Goal: Task Accomplishment & Management: Complete application form

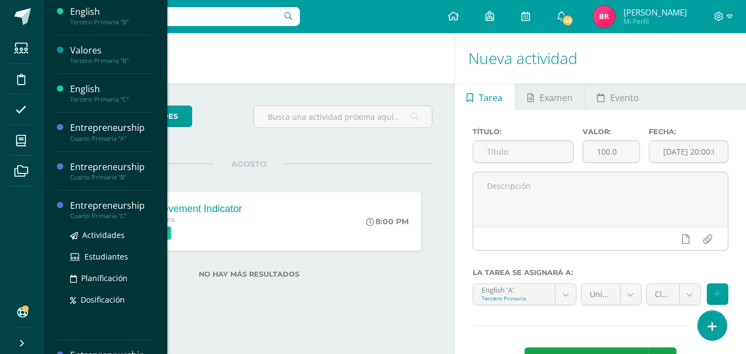
scroll to position [110, 0]
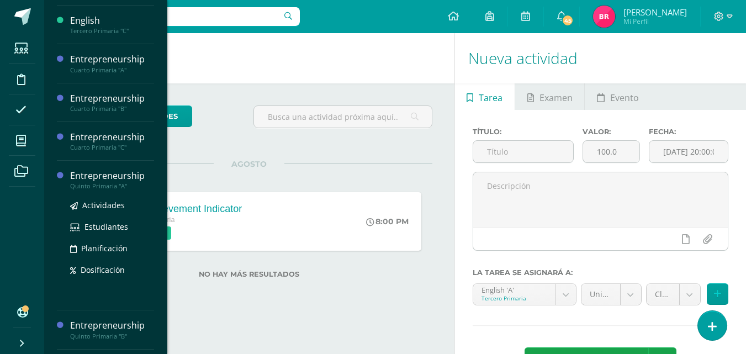
click at [97, 175] on div "Entrepreneurship" at bounding box center [112, 176] width 84 height 13
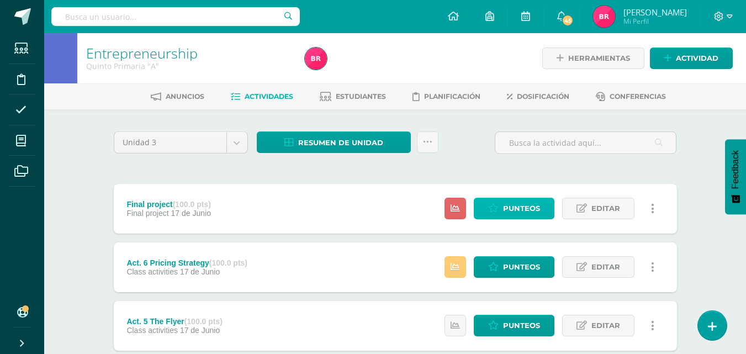
click at [514, 203] on span "Punteos" at bounding box center [521, 208] width 37 height 20
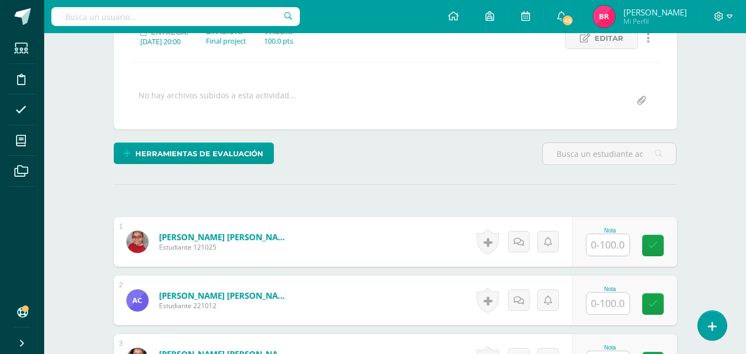
scroll to position [167, 0]
click at [601, 303] on input "text" at bounding box center [608, 303] width 43 height 22
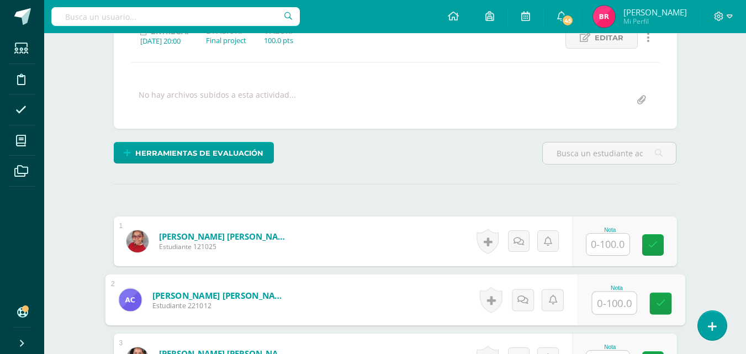
click at [607, 301] on input "text" at bounding box center [614, 303] width 44 height 22
type input "70"
click at [656, 310] on link at bounding box center [661, 304] width 22 height 22
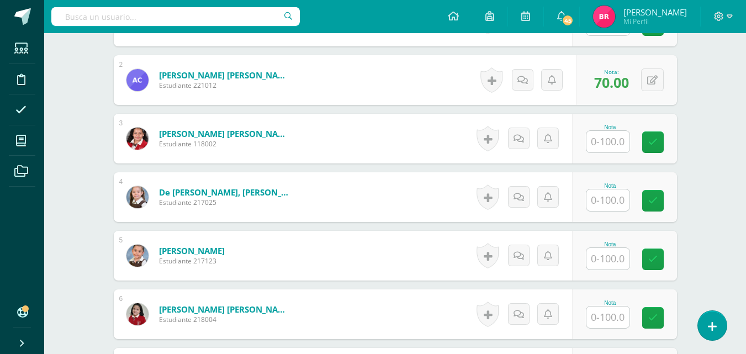
scroll to position [499, 0]
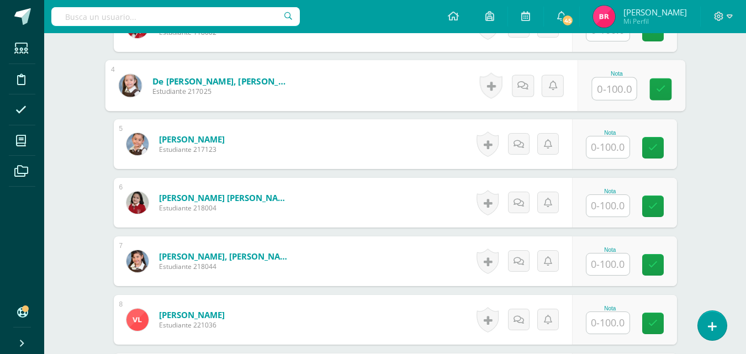
click at [621, 89] on input "text" at bounding box center [614, 89] width 44 height 22
type input "100"
click at [655, 89] on link at bounding box center [661, 89] width 22 height 22
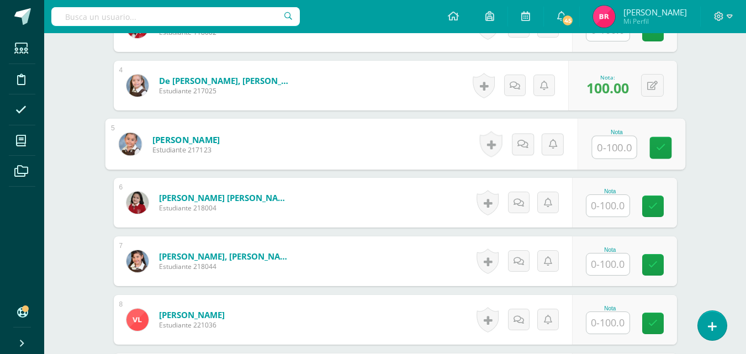
click at [610, 152] on input "text" at bounding box center [614, 147] width 44 height 22
type input "90"
click at [659, 148] on icon at bounding box center [661, 147] width 10 height 9
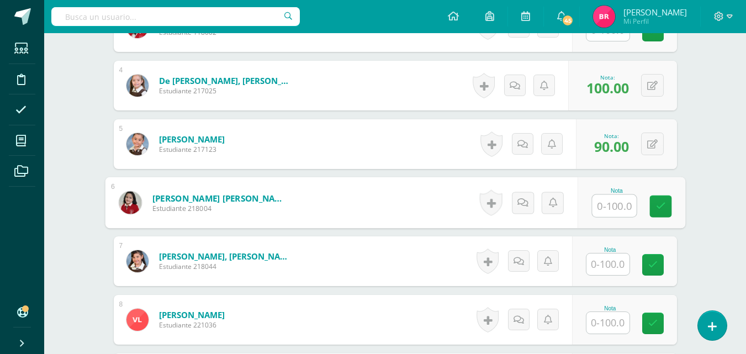
click at [612, 207] on input "text" at bounding box center [614, 206] width 44 height 22
type input "100"
click at [656, 203] on icon at bounding box center [661, 206] width 10 height 9
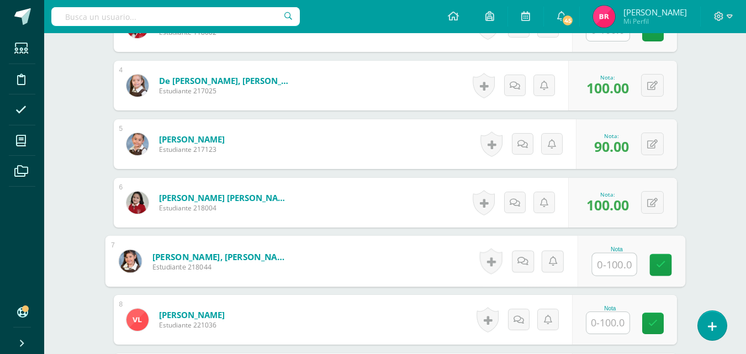
click at [608, 268] on input "text" at bounding box center [614, 265] width 44 height 22
type input "70"
click at [668, 269] on link at bounding box center [661, 265] width 22 height 22
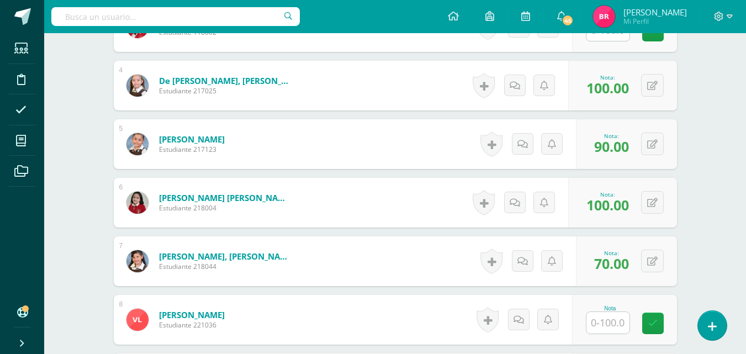
scroll to position [554, 0]
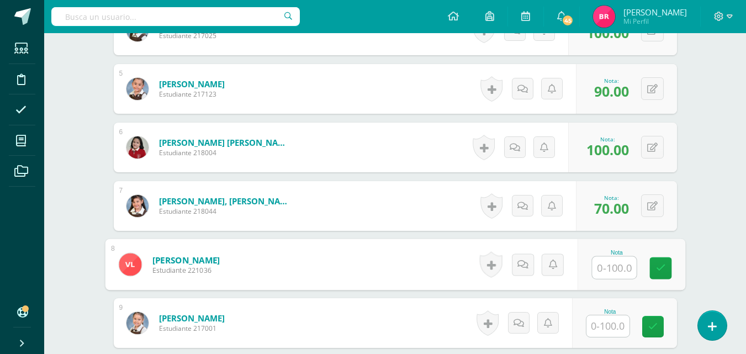
click at [613, 264] on input "text" at bounding box center [614, 268] width 44 height 22
type input "100"
click at [659, 270] on icon at bounding box center [661, 268] width 10 height 9
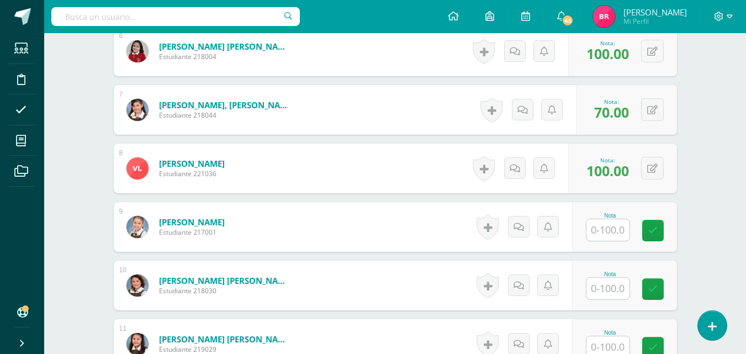
scroll to position [665, 0]
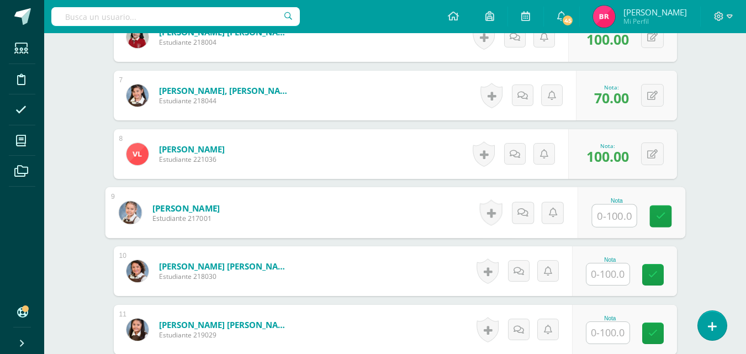
click at [602, 211] on input "text" at bounding box center [614, 216] width 44 height 22
type input "95"
click at [667, 219] on link at bounding box center [661, 217] width 22 height 22
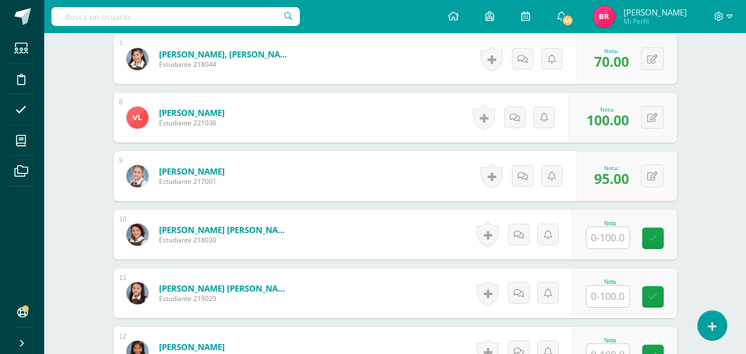
scroll to position [720, 0]
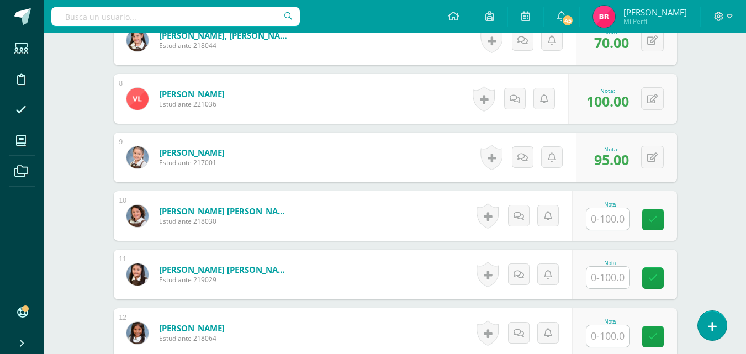
click at [610, 220] on input "text" at bounding box center [608, 219] width 43 height 22
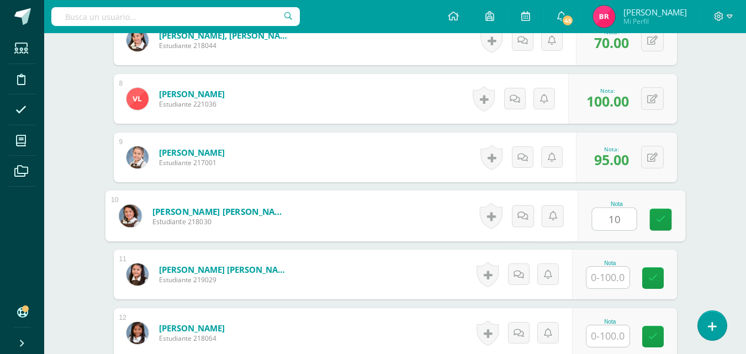
type input "100"
click at [654, 222] on link at bounding box center [661, 220] width 22 height 22
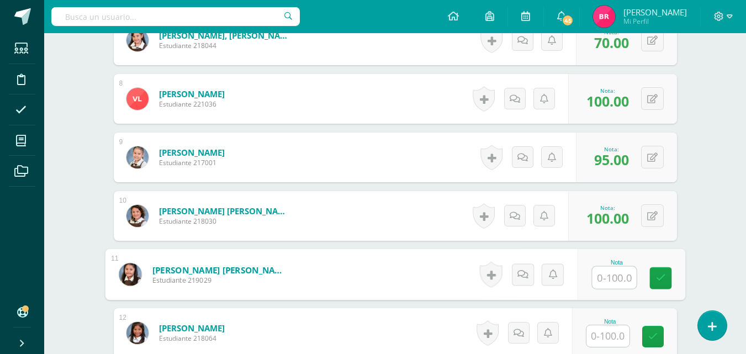
click at [608, 280] on input "text" at bounding box center [614, 278] width 44 height 22
type input "100"
click at [657, 282] on icon at bounding box center [661, 277] width 10 height 9
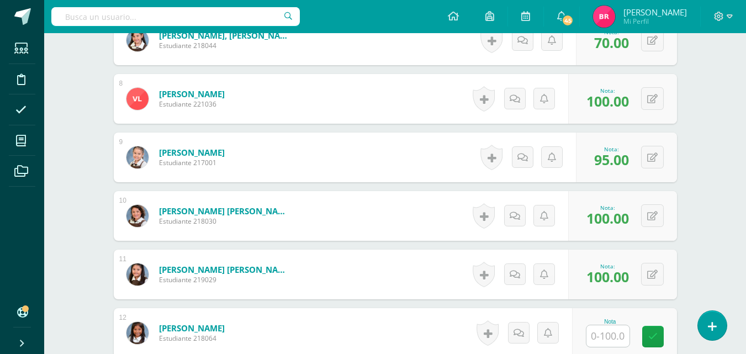
scroll to position [775, 0]
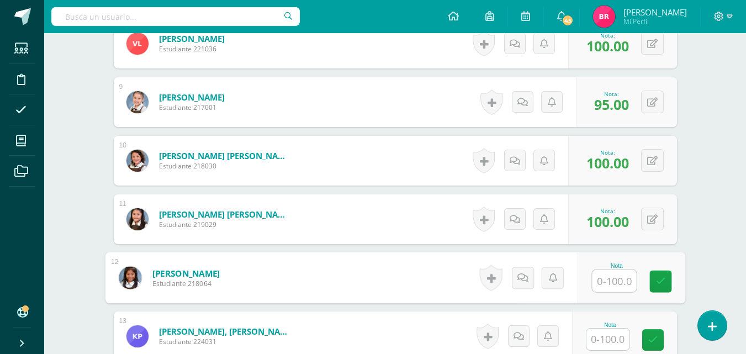
click at [598, 280] on input "text" at bounding box center [614, 281] width 44 height 22
type input "100"
click at [660, 280] on icon at bounding box center [661, 281] width 10 height 9
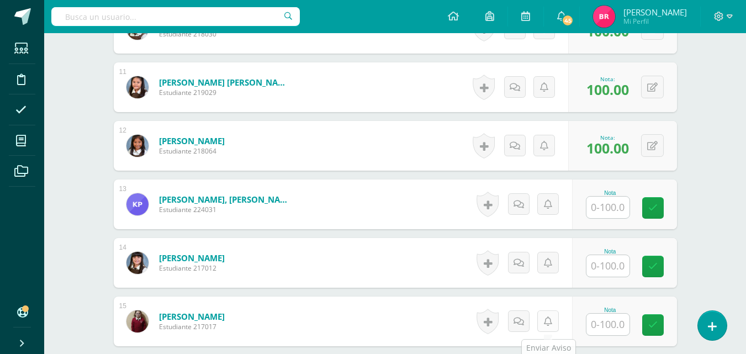
scroll to position [941, 0]
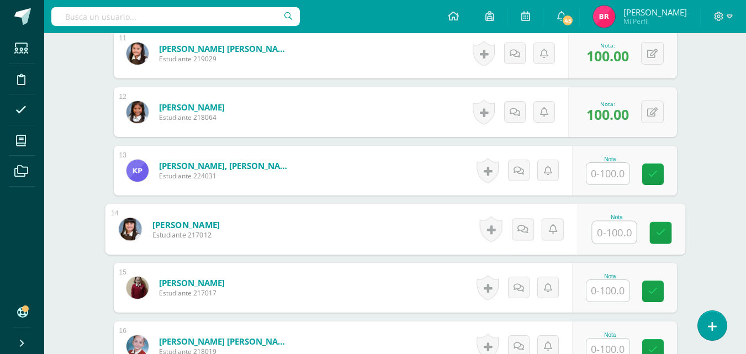
click at [607, 234] on input "text" at bounding box center [614, 233] width 44 height 22
type input "100"
click at [657, 231] on icon at bounding box center [661, 232] width 10 height 9
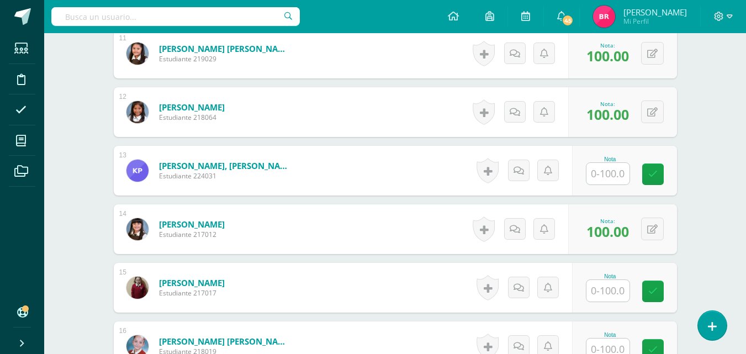
click at [612, 286] on input "text" at bounding box center [608, 291] width 43 height 22
type input "70"
click at [662, 288] on icon at bounding box center [661, 291] width 10 height 9
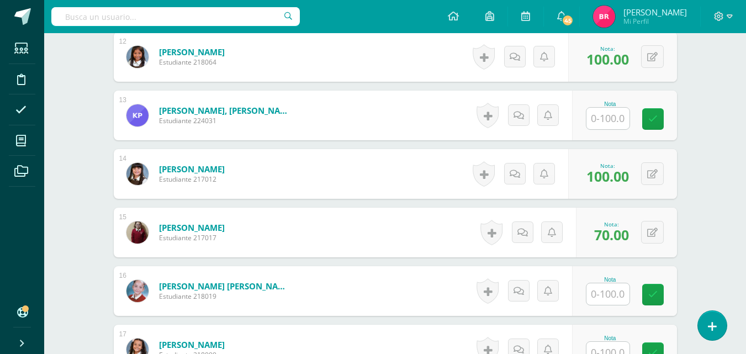
click at [604, 290] on input "text" at bounding box center [608, 294] width 43 height 22
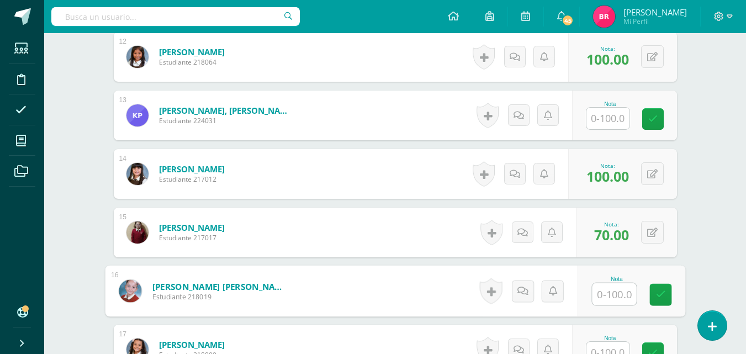
scroll to position [1051, 0]
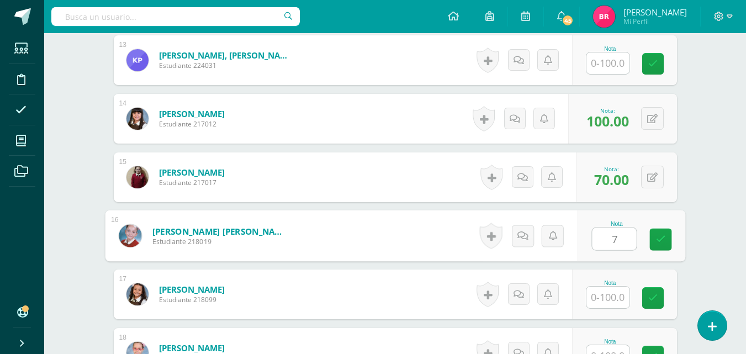
type input "70"
click at [656, 243] on icon at bounding box center [661, 239] width 10 height 9
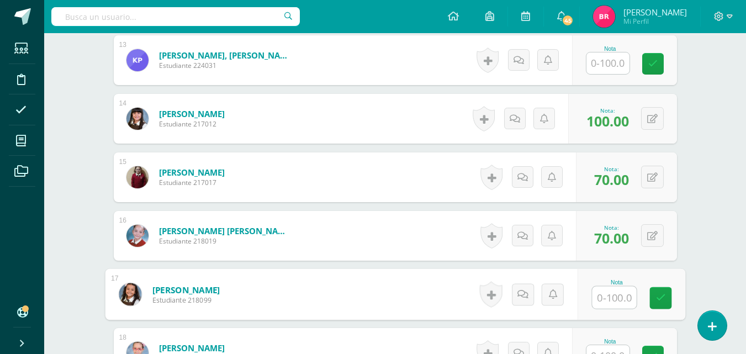
click at [602, 298] on input "text" at bounding box center [614, 298] width 44 height 22
type input "70"
click at [666, 292] on link at bounding box center [661, 298] width 22 height 22
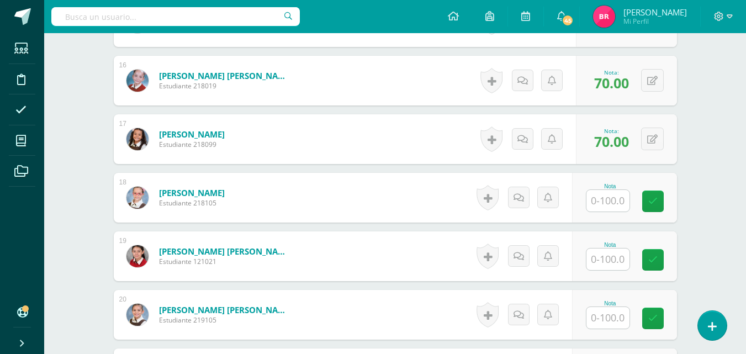
scroll to position [1217, 0]
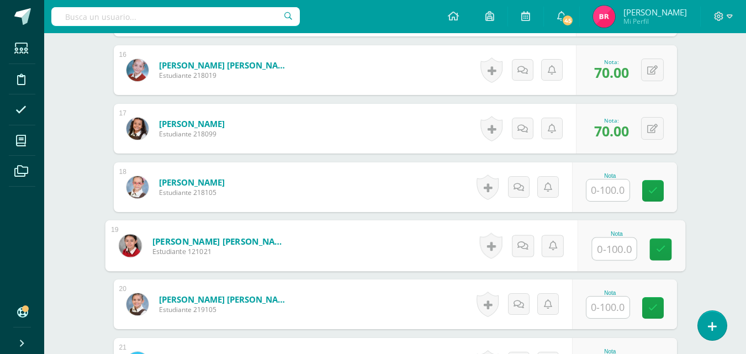
click at [612, 242] on input "text" at bounding box center [614, 249] width 44 height 22
type input "100"
click at [662, 240] on link at bounding box center [661, 250] width 22 height 22
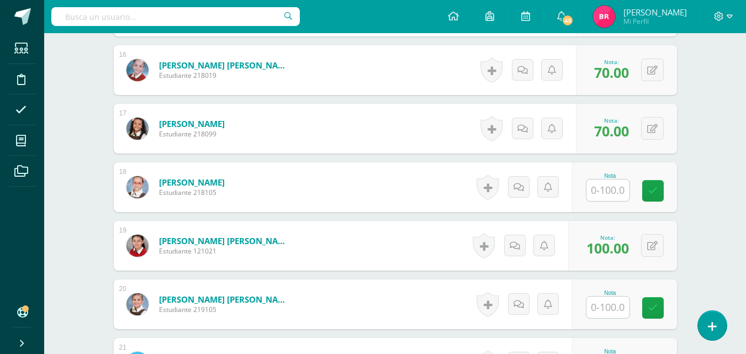
click at [609, 312] on input "text" at bounding box center [608, 308] width 43 height 22
type input "100"
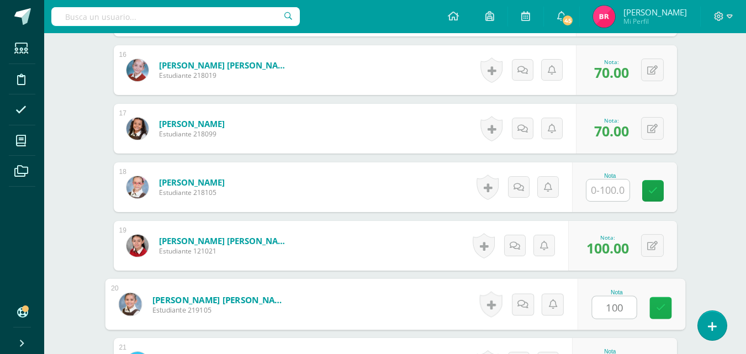
click at [661, 311] on icon at bounding box center [661, 307] width 10 height 9
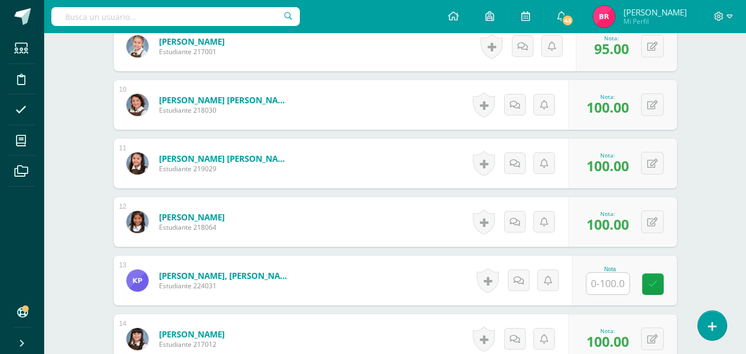
scroll to position [830, 0]
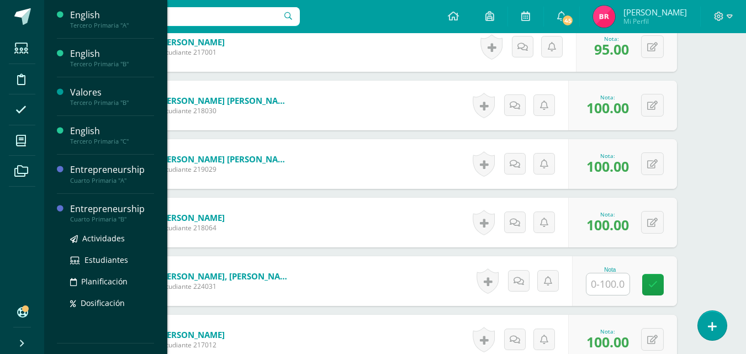
click at [114, 214] on div "Entrepreneurship" at bounding box center [112, 209] width 84 height 13
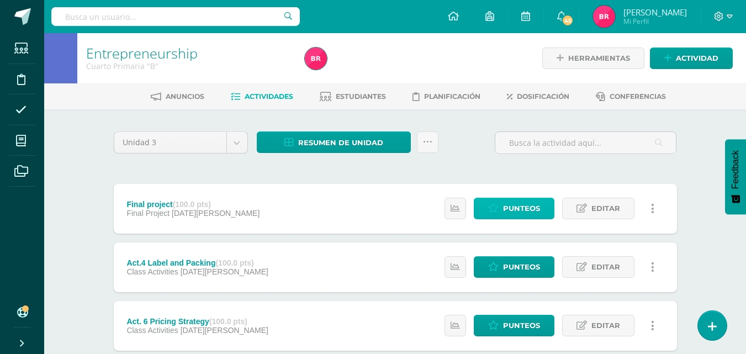
click at [517, 203] on span "Punteos" at bounding box center [521, 208] width 37 height 20
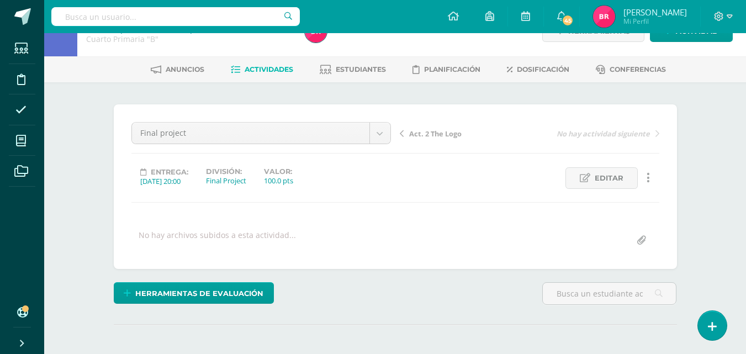
scroll to position [1, 0]
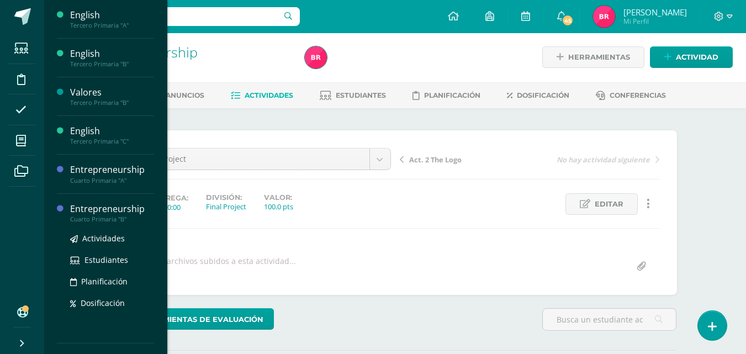
click at [112, 218] on div "Cuarto Primaria "B"" at bounding box center [112, 219] width 84 height 8
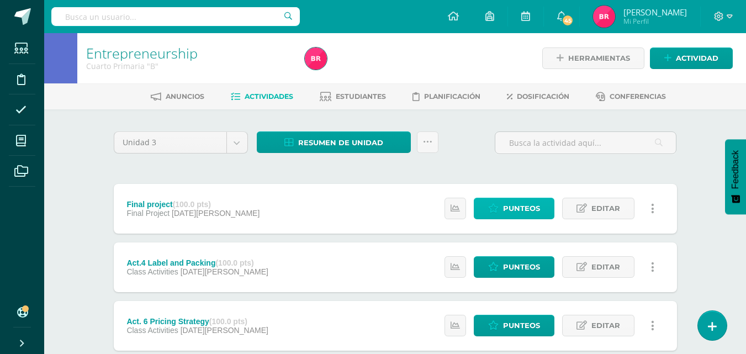
click at [496, 214] on link "Punteos" at bounding box center [514, 209] width 81 height 22
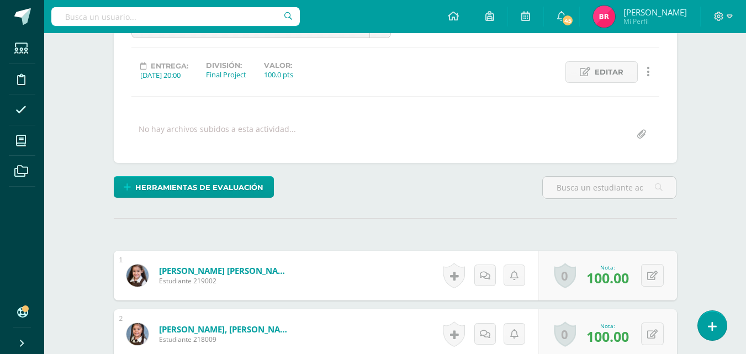
scroll to position [152, 0]
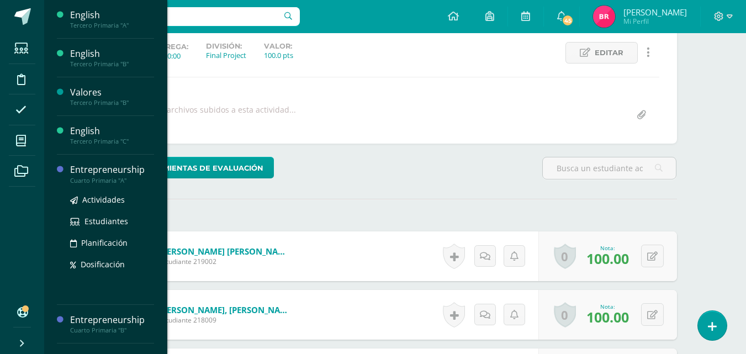
click at [118, 177] on div "Cuarto Primaria "A"" at bounding box center [112, 181] width 84 height 8
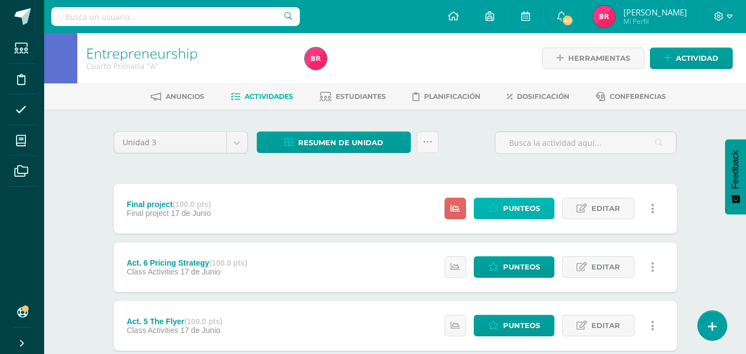
click at [514, 212] on span "Punteos" at bounding box center [521, 208] width 37 height 20
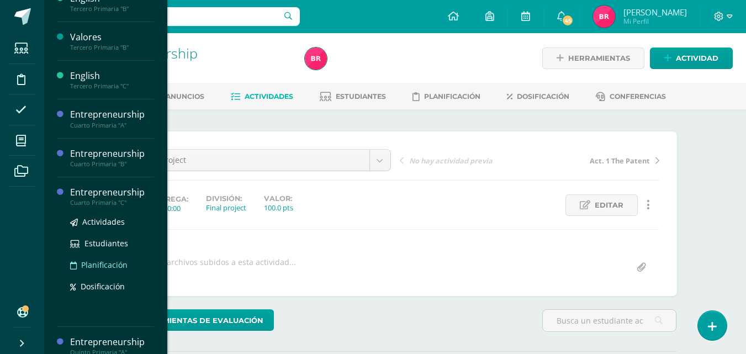
scroll to position [110, 0]
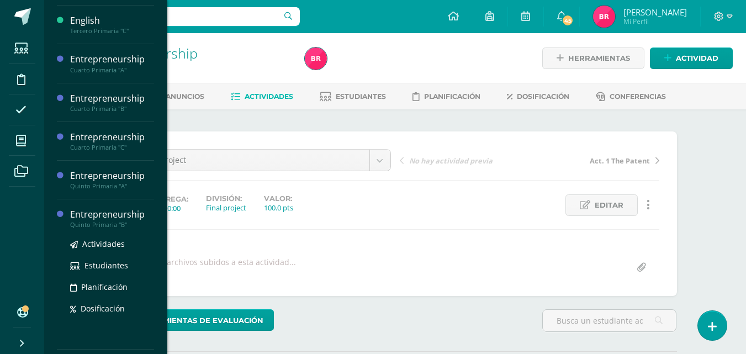
click at [116, 227] on div "Quinto Primaria "B"" at bounding box center [112, 225] width 84 height 8
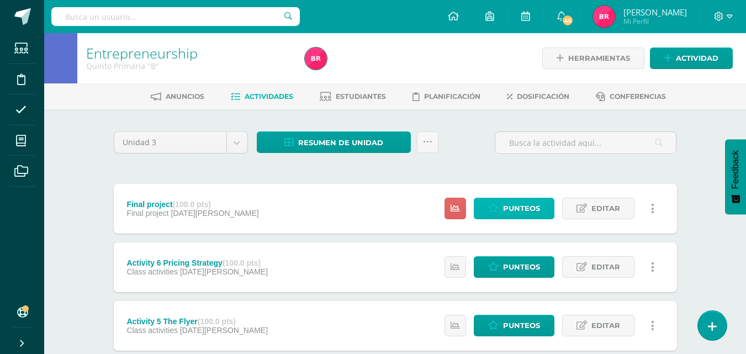
click at [512, 211] on span "Punteos" at bounding box center [521, 208] width 37 height 20
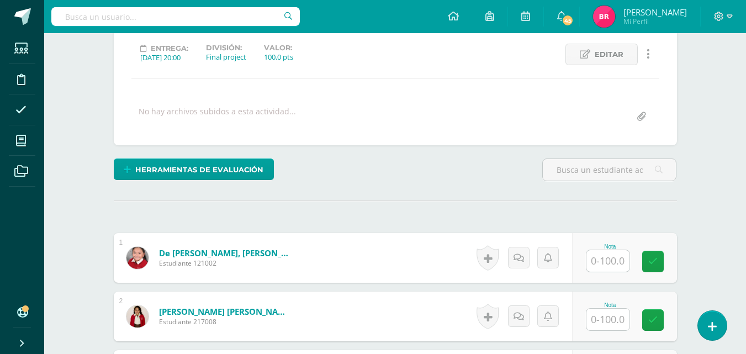
scroll to position [151, 0]
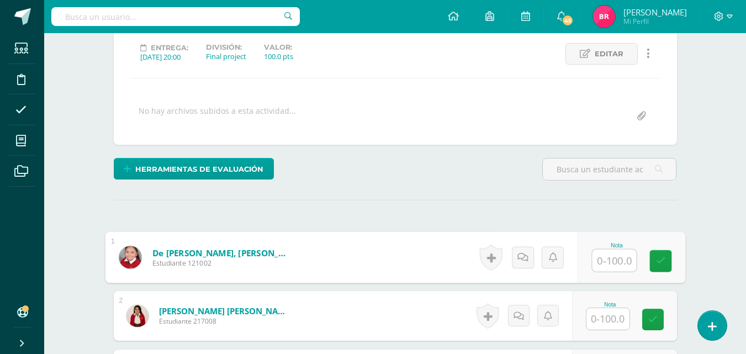
click at [602, 261] on input "text" at bounding box center [614, 261] width 44 height 22
type input "100"
click at [662, 259] on icon at bounding box center [661, 260] width 10 height 9
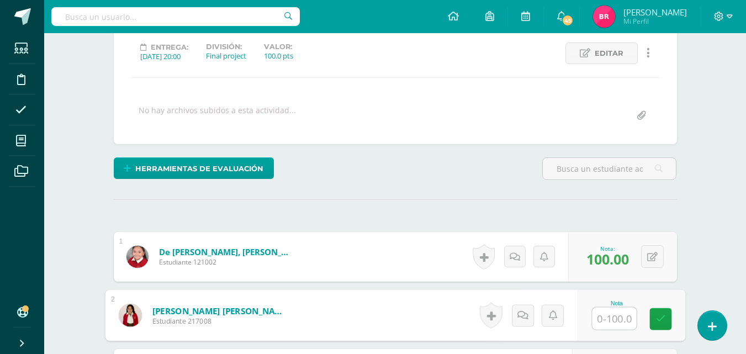
click at [612, 321] on input "text" at bounding box center [614, 319] width 44 height 22
type input "95"
click at [662, 322] on icon at bounding box center [661, 318] width 10 height 9
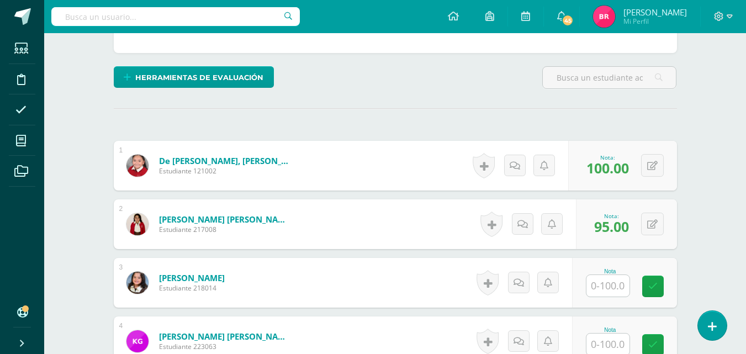
scroll to position [262, 0]
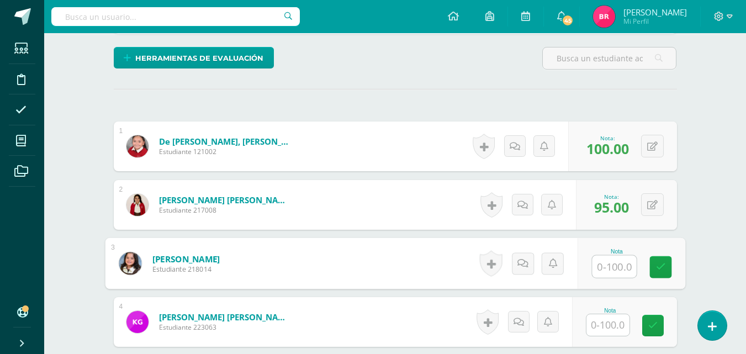
click at [615, 260] on input "text" at bounding box center [614, 267] width 44 height 22
type input "80"
click at [654, 268] on link at bounding box center [661, 267] width 22 height 22
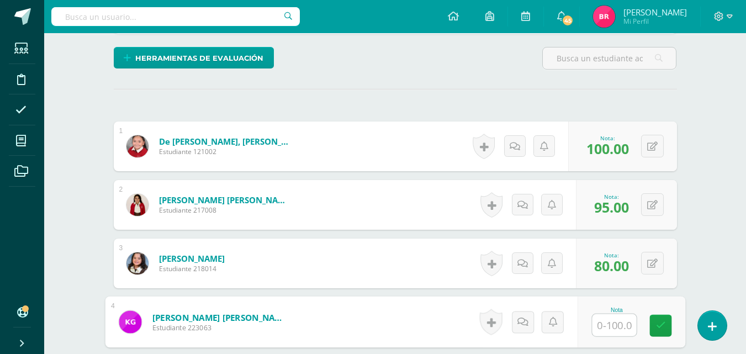
click at [604, 319] on input "text" at bounding box center [614, 325] width 44 height 22
type input "100"
click at [660, 328] on icon at bounding box center [661, 325] width 10 height 9
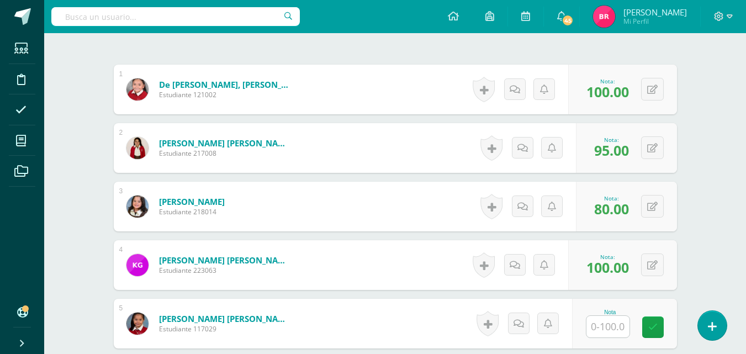
scroll to position [373, 0]
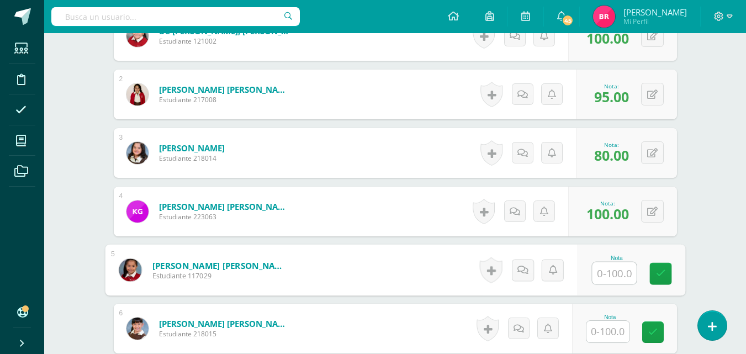
click at [615, 272] on input "text" at bounding box center [614, 273] width 44 height 22
type input "95"
click at [657, 269] on icon at bounding box center [661, 273] width 10 height 9
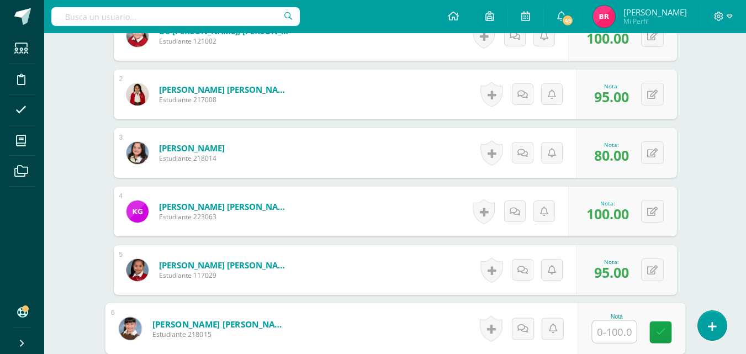
click at [622, 331] on input "text" at bounding box center [614, 332] width 44 height 22
type input "95"
click at [665, 331] on icon at bounding box center [661, 332] width 10 height 9
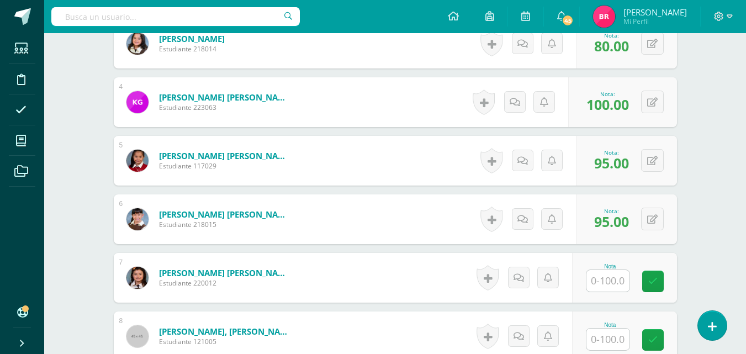
scroll to position [483, 0]
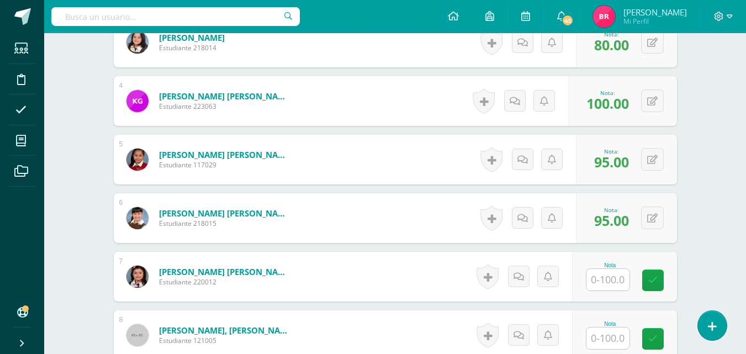
click at [610, 276] on input "text" at bounding box center [608, 280] width 43 height 22
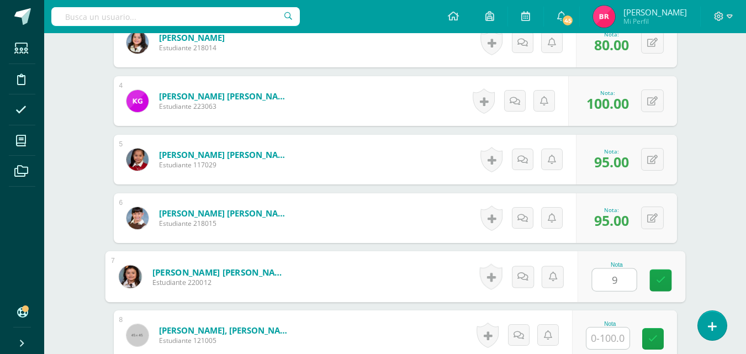
type input "95"
click at [655, 275] on link at bounding box center [661, 281] width 22 height 22
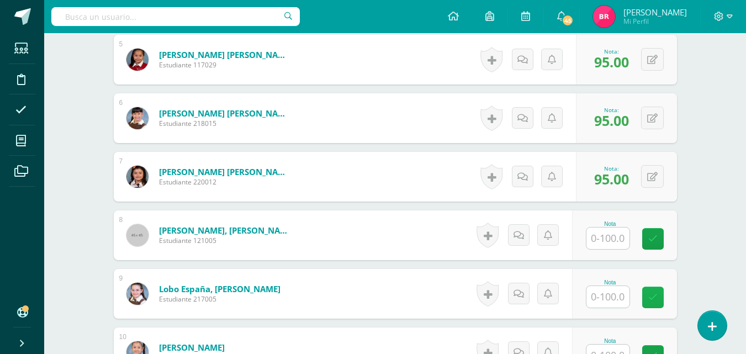
scroll to position [594, 0]
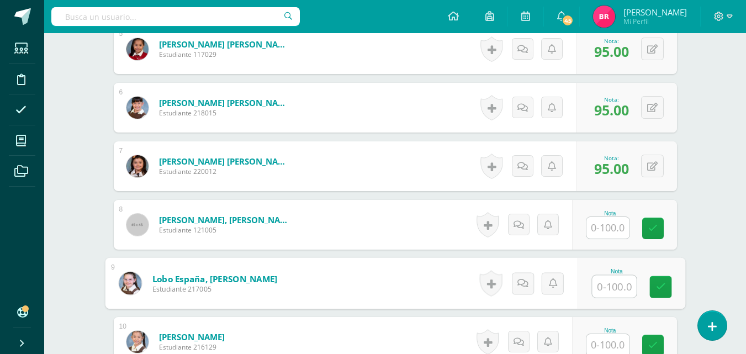
click at [604, 291] on input "text" at bounding box center [614, 287] width 44 height 22
type input "95"
click at [657, 286] on icon at bounding box center [661, 286] width 10 height 9
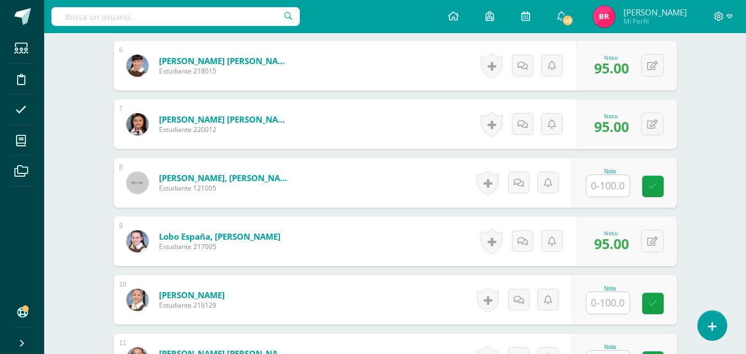
scroll to position [704, 0]
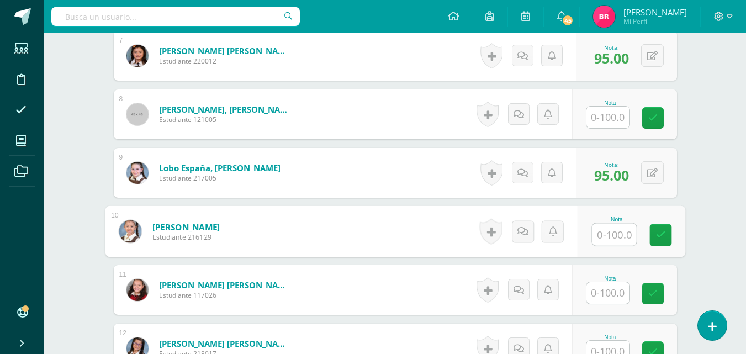
click at [605, 233] on input "text" at bounding box center [614, 235] width 44 height 22
type input "100"
click at [656, 235] on icon at bounding box center [661, 234] width 10 height 9
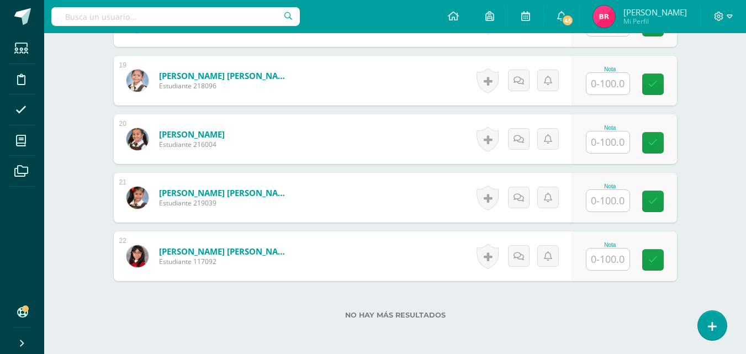
scroll to position [1436, 0]
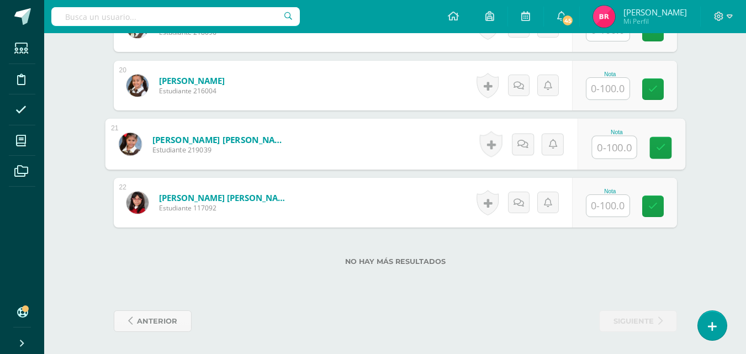
click at [610, 146] on input "text" at bounding box center [614, 147] width 44 height 22
type input "75"
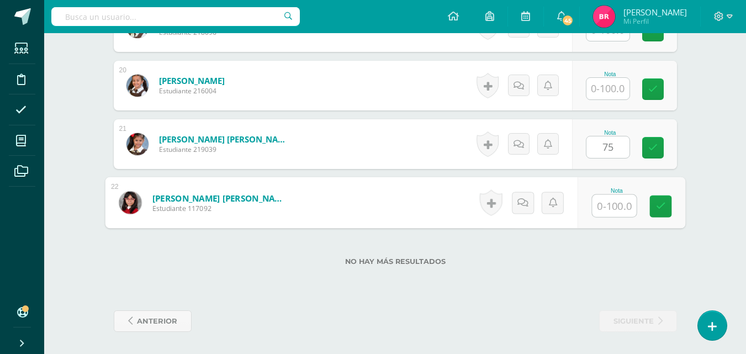
click at [614, 201] on input "text" at bounding box center [614, 206] width 44 height 22
type input "100"
click at [661, 207] on icon at bounding box center [661, 206] width 10 height 9
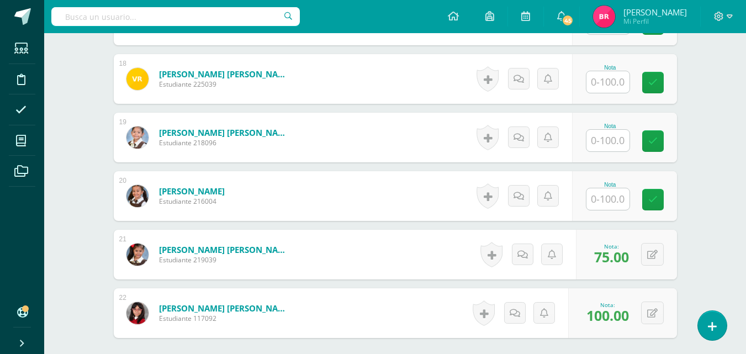
scroll to position [1270, 0]
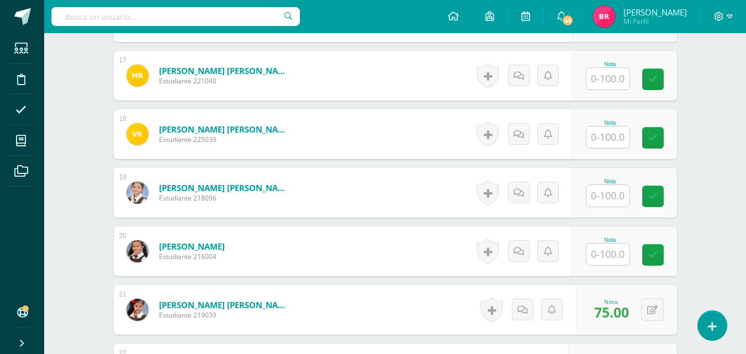
click at [622, 78] on input "text" at bounding box center [608, 79] width 43 height 22
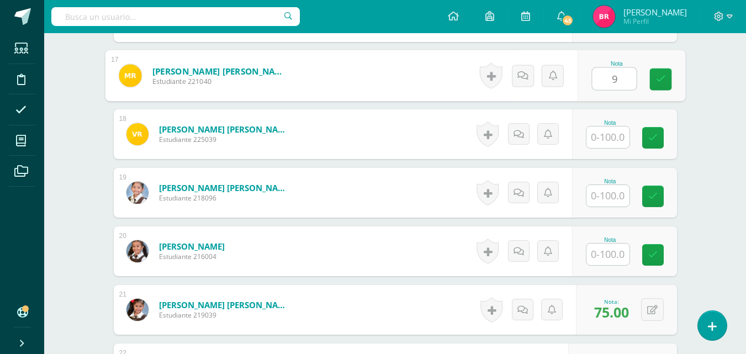
type input "95"
click at [659, 78] on icon at bounding box center [661, 79] width 10 height 9
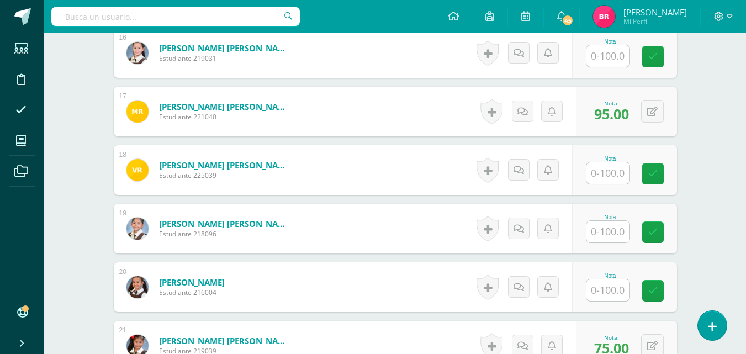
scroll to position [1215, 0]
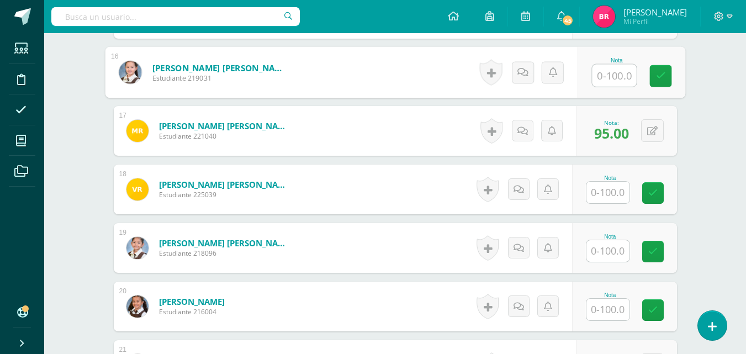
click at [612, 80] on input "text" at bounding box center [614, 76] width 44 height 22
type input "100"
click at [659, 78] on icon at bounding box center [661, 75] width 10 height 9
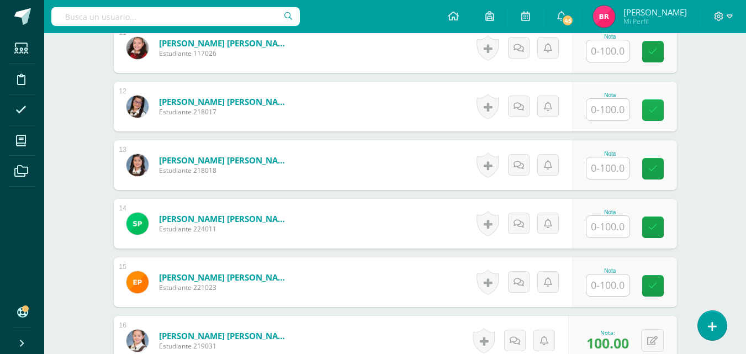
scroll to position [883, 0]
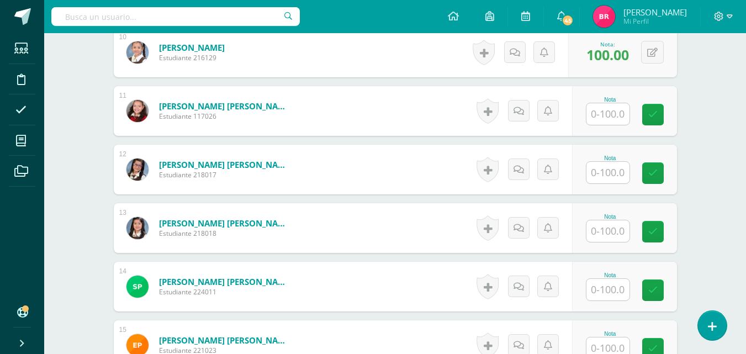
click at [616, 171] on input "text" at bounding box center [608, 173] width 43 height 22
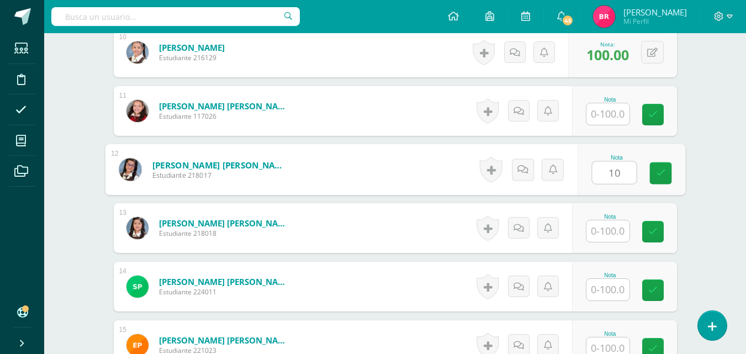
type input "100"
click at [660, 175] on icon at bounding box center [661, 172] width 10 height 9
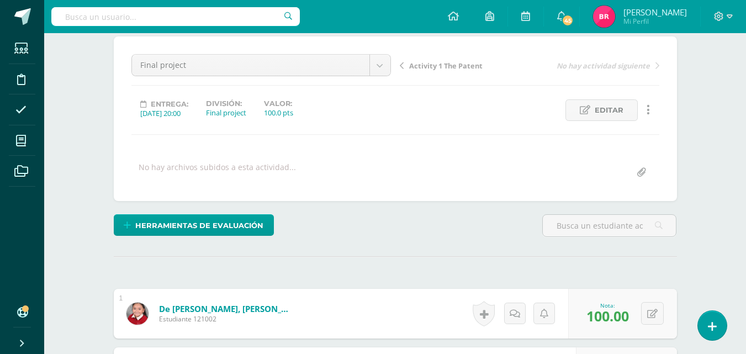
scroll to position [0, 0]
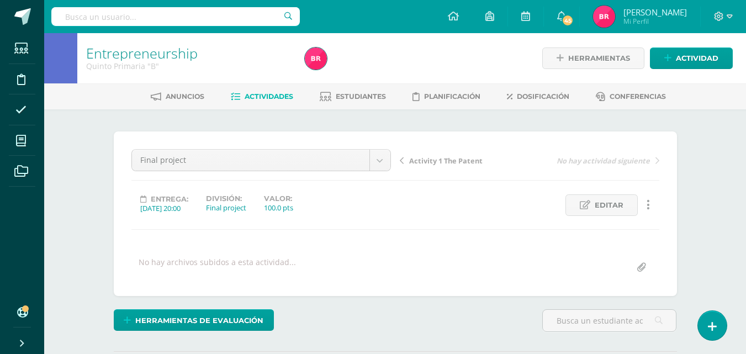
click at [268, 98] on span "Actividades" at bounding box center [269, 96] width 49 height 8
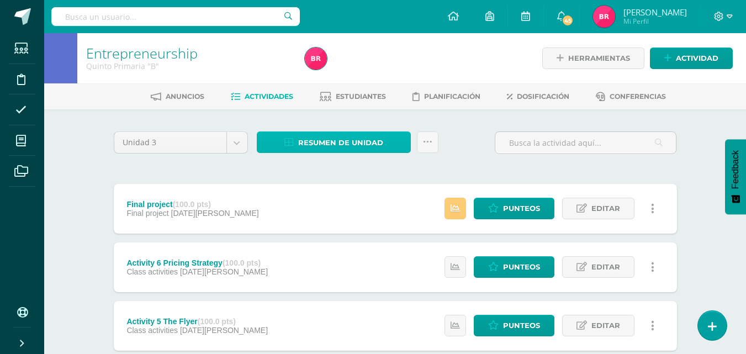
click at [321, 141] on span "Resumen de unidad" at bounding box center [340, 143] width 85 height 20
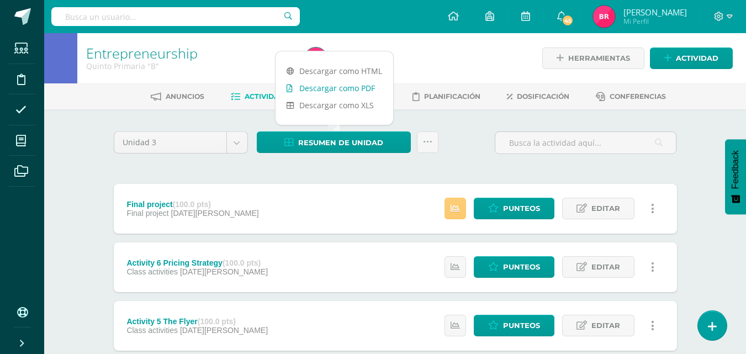
click at [313, 88] on link "Descargar como PDF" at bounding box center [335, 88] width 118 height 17
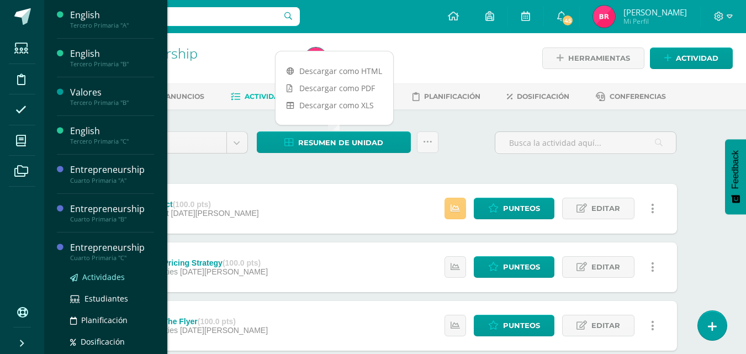
scroll to position [110, 0]
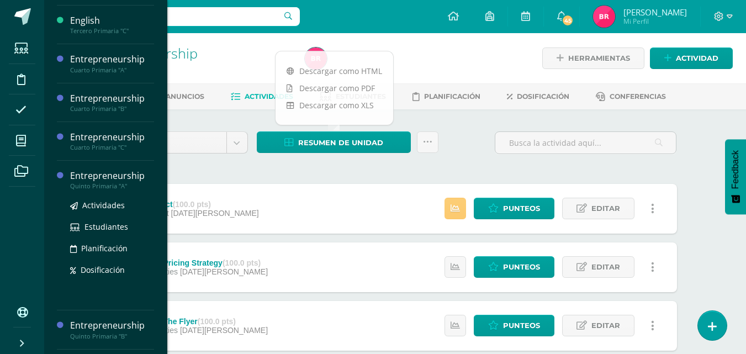
click at [105, 183] on div "Quinto Primaria "A"" at bounding box center [112, 186] width 84 height 8
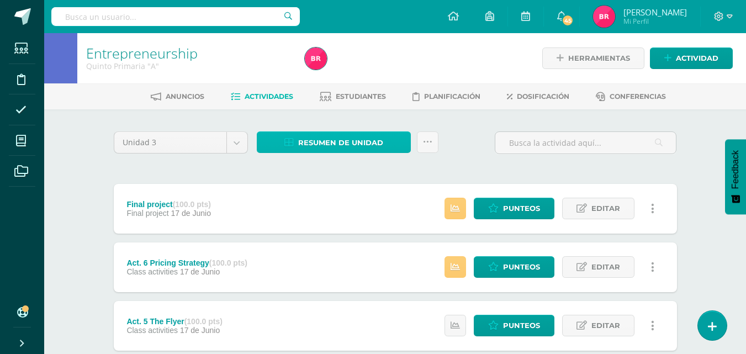
click at [339, 143] on span "Resumen de unidad" at bounding box center [340, 143] width 85 height 20
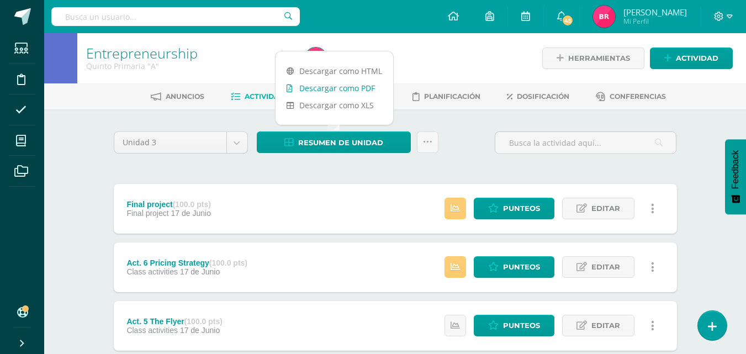
click at [330, 85] on link "Descargar como PDF" at bounding box center [335, 88] width 118 height 17
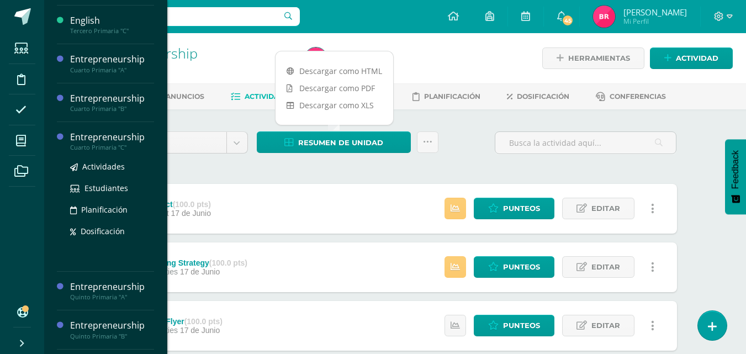
scroll to position [166, 0]
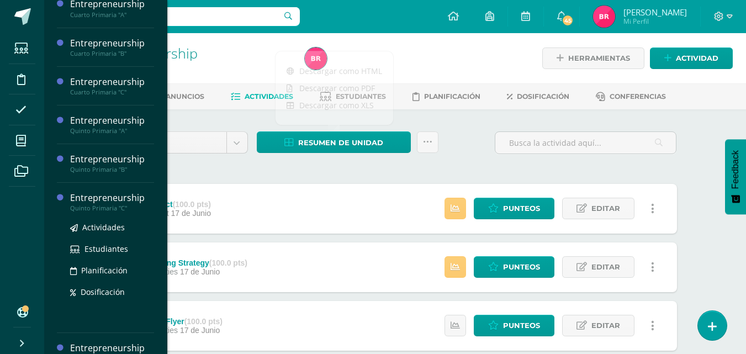
click at [101, 204] on div "Quinto Primaria "C"" at bounding box center [112, 208] width 84 height 8
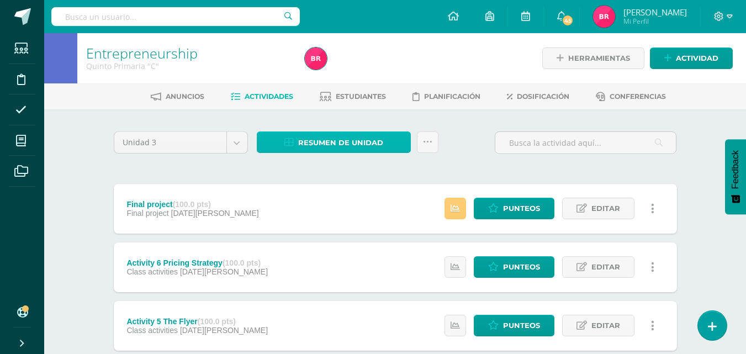
click at [330, 140] on span "Resumen de unidad" at bounding box center [340, 143] width 85 height 20
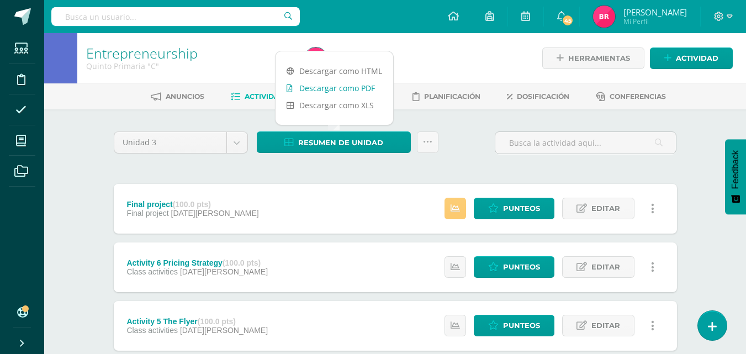
click at [335, 88] on link "Descargar como PDF" at bounding box center [335, 88] width 118 height 17
